Goal: Ask a question

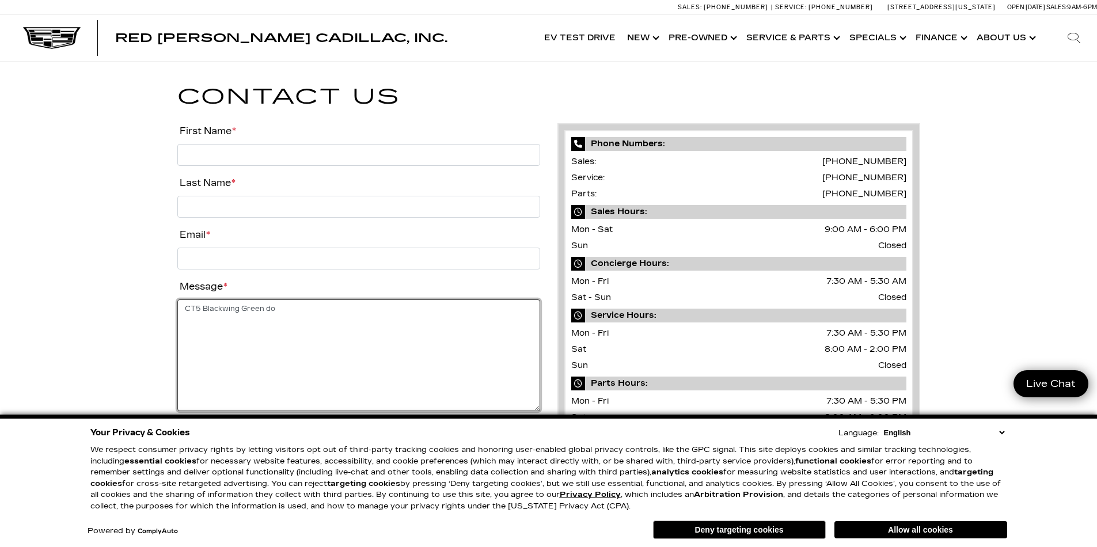
click at [280, 309] on textarea "CT5 Blackwing Green do" at bounding box center [358, 355] width 363 height 112
type textarea "CT5 Blackwing Green do you have one ???"
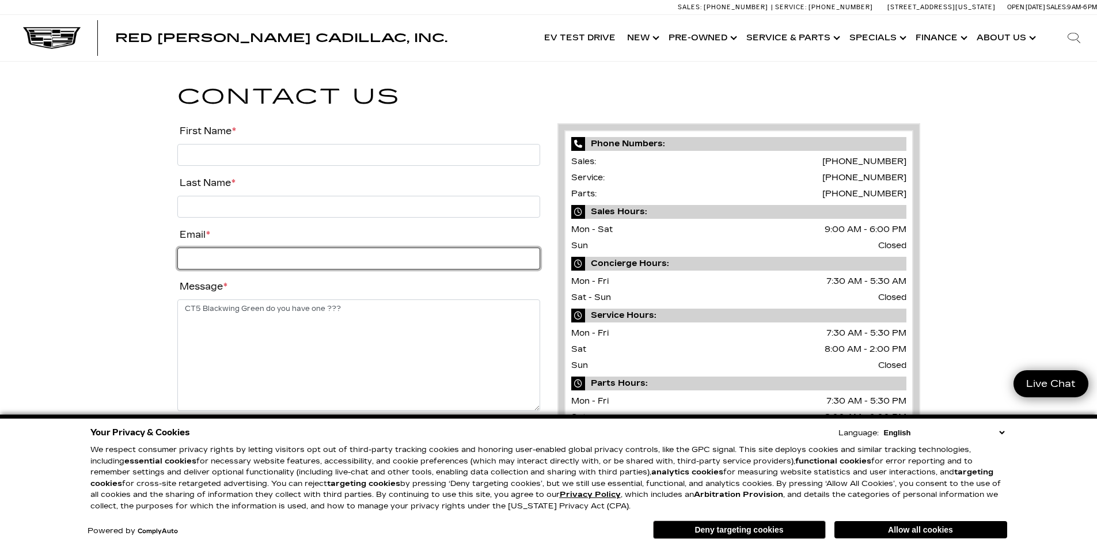
click at [193, 254] on input "Email *" at bounding box center [358, 259] width 363 height 22
click at [193, 259] on input "Email *" at bounding box center [358, 259] width 363 height 22
type input "[EMAIL_ADDRESS][DOMAIN_NAME]"
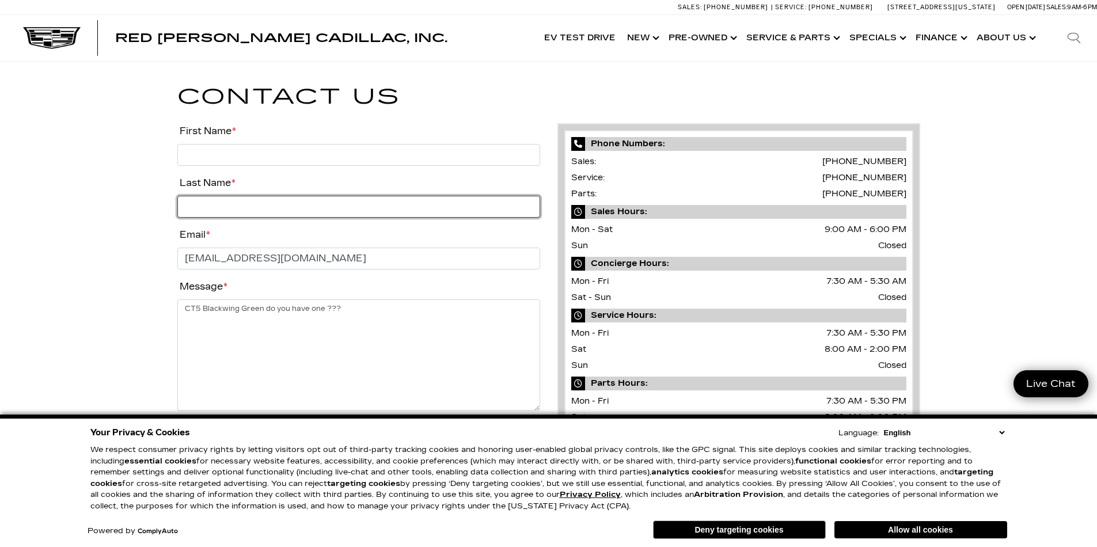
click at [204, 205] on input "Last Name *" at bounding box center [358, 207] width 363 height 22
type input "Rose"
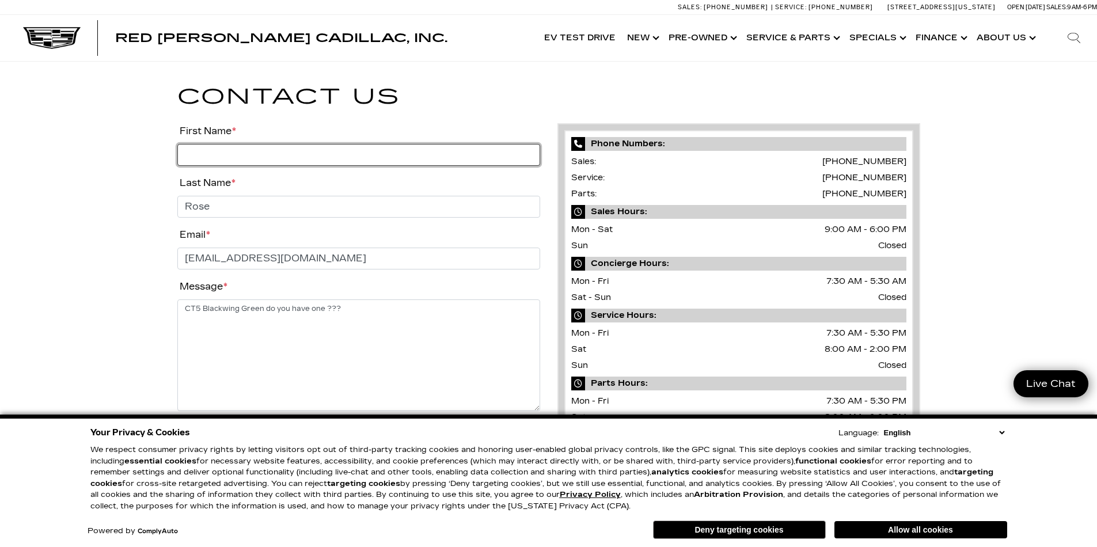
click at [193, 159] on input "First Name *" at bounding box center [358, 155] width 363 height 22
type input "Mycael"
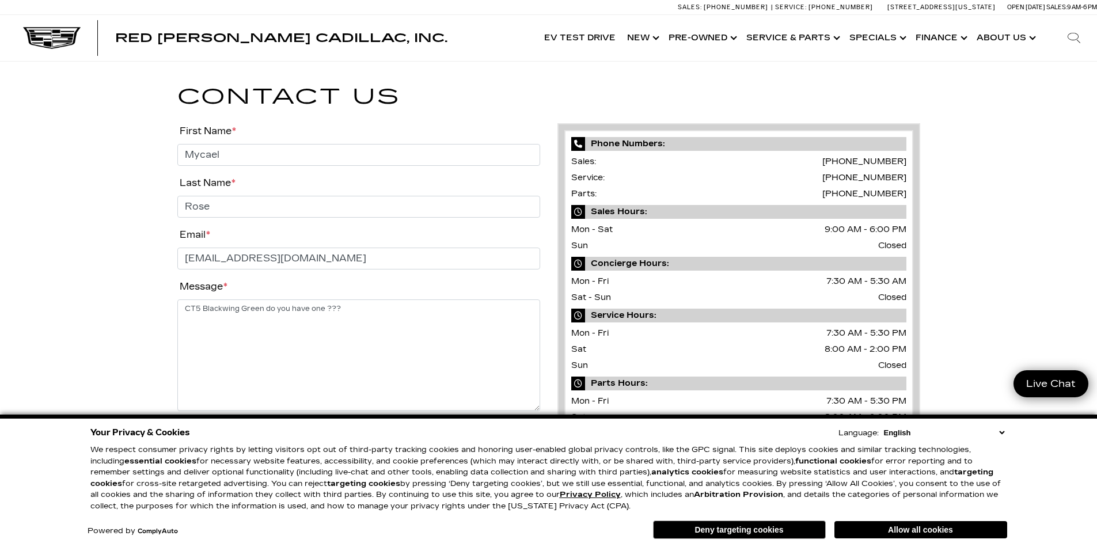
click at [284, 180] on li "Last Name * [PERSON_NAME]" at bounding box center [358, 196] width 363 height 43
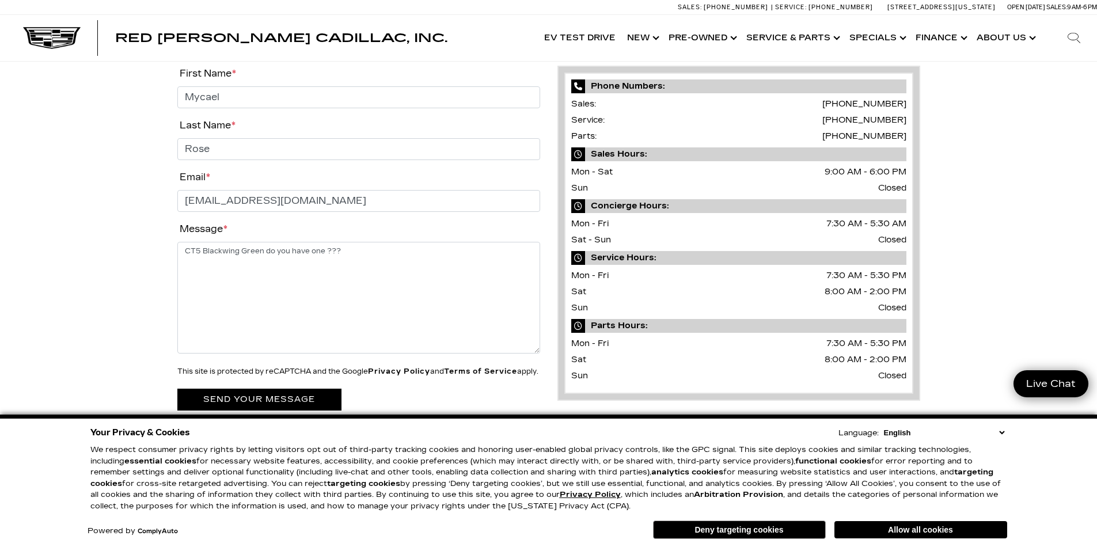
click at [263, 389] on input "submit" at bounding box center [259, 399] width 164 height 21
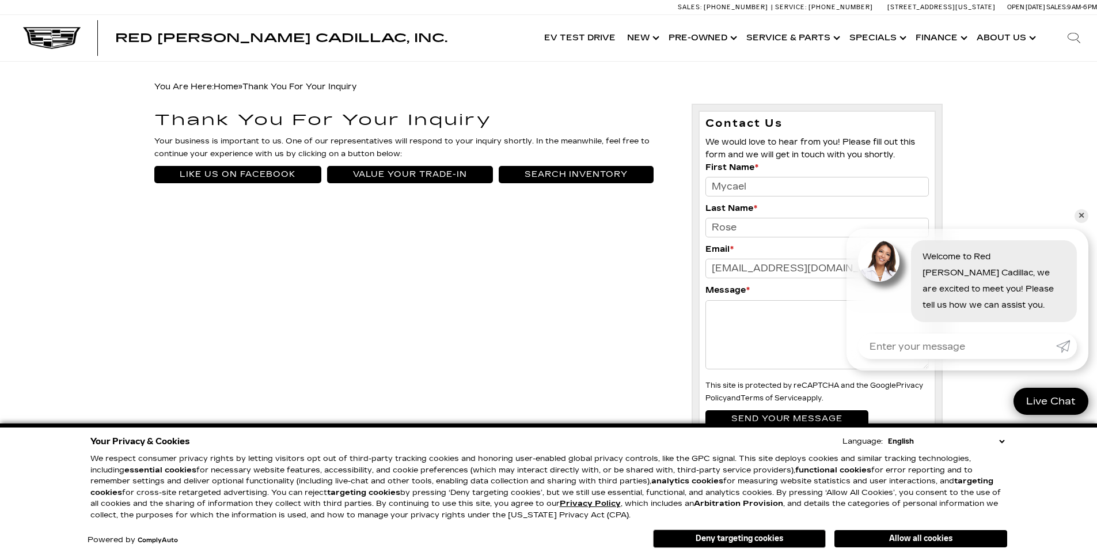
type input "[EMAIL_ADDRESS][DOMAIN_NAME]"
click at [729, 310] on textarea "Message *" at bounding box center [817, 334] width 224 height 69
click at [729, 315] on textarea "Message *" at bounding box center [817, 334] width 224 height 69
type textarea "I am loking for a green CT5"
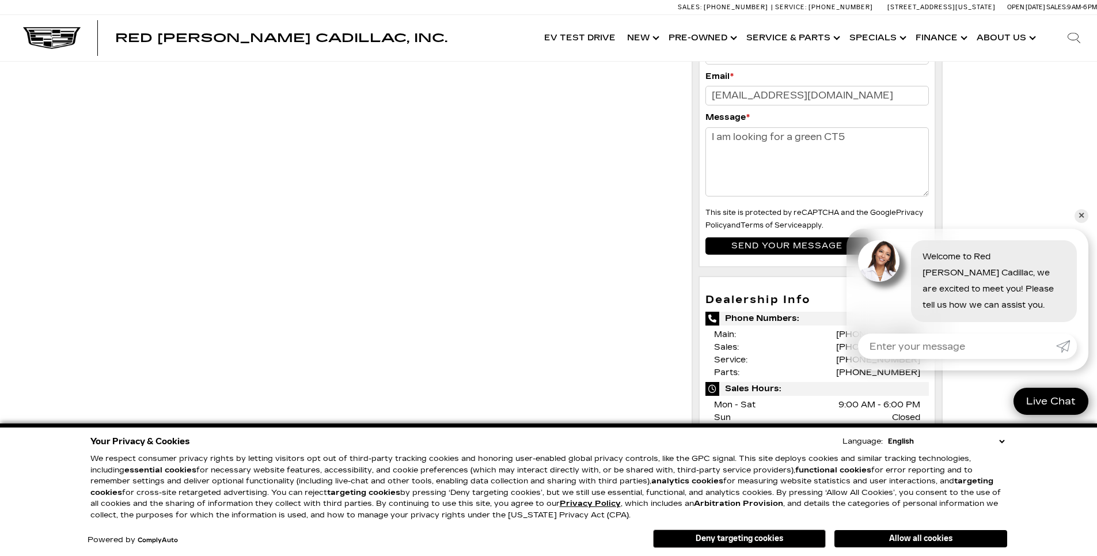
click at [859, 139] on textarea "I am looking for a green CT5" at bounding box center [817, 161] width 224 height 69
click at [722, 152] on textarea "I am looking for a green CT5 Blackwing" at bounding box center [817, 161] width 224 height 69
click at [904, 139] on textarea "I am looking for a green CT5 Blackwing" at bounding box center [817, 161] width 224 height 69
click at [904, 135] on textarea "I am looking for a green CT5 Blackwing" at bounding box center [817, 161] width 224 height 69
type textarea "I am looking for a green CT5 Blackwing LOADED"
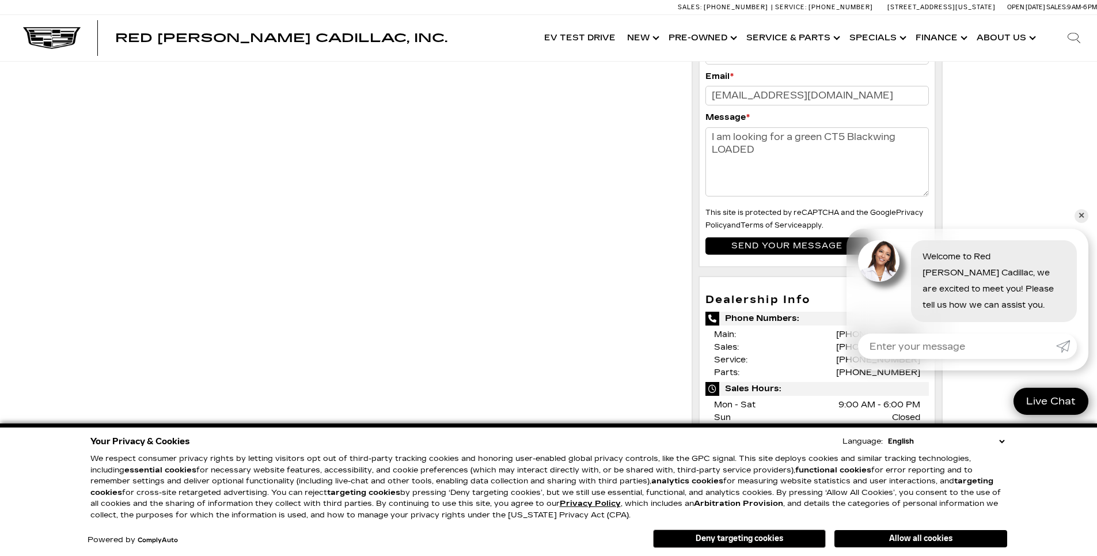
click at [783, 246] on input "Send your message" at bounding box center [786, 245] width 163 height 17
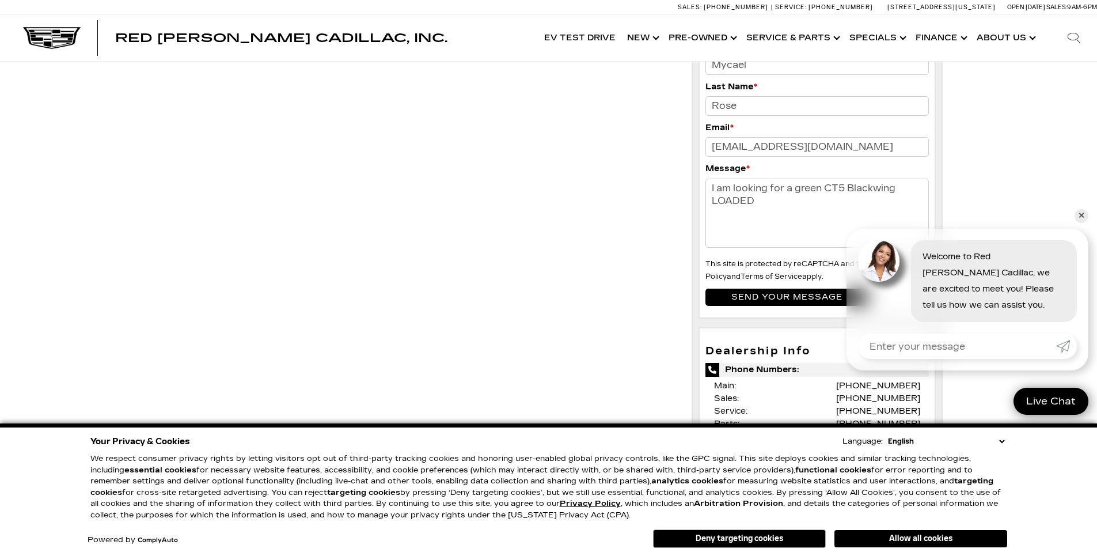
scroll to position [115, 0]
